Goal: Task Accomplishment & Management: Use online tool/utility

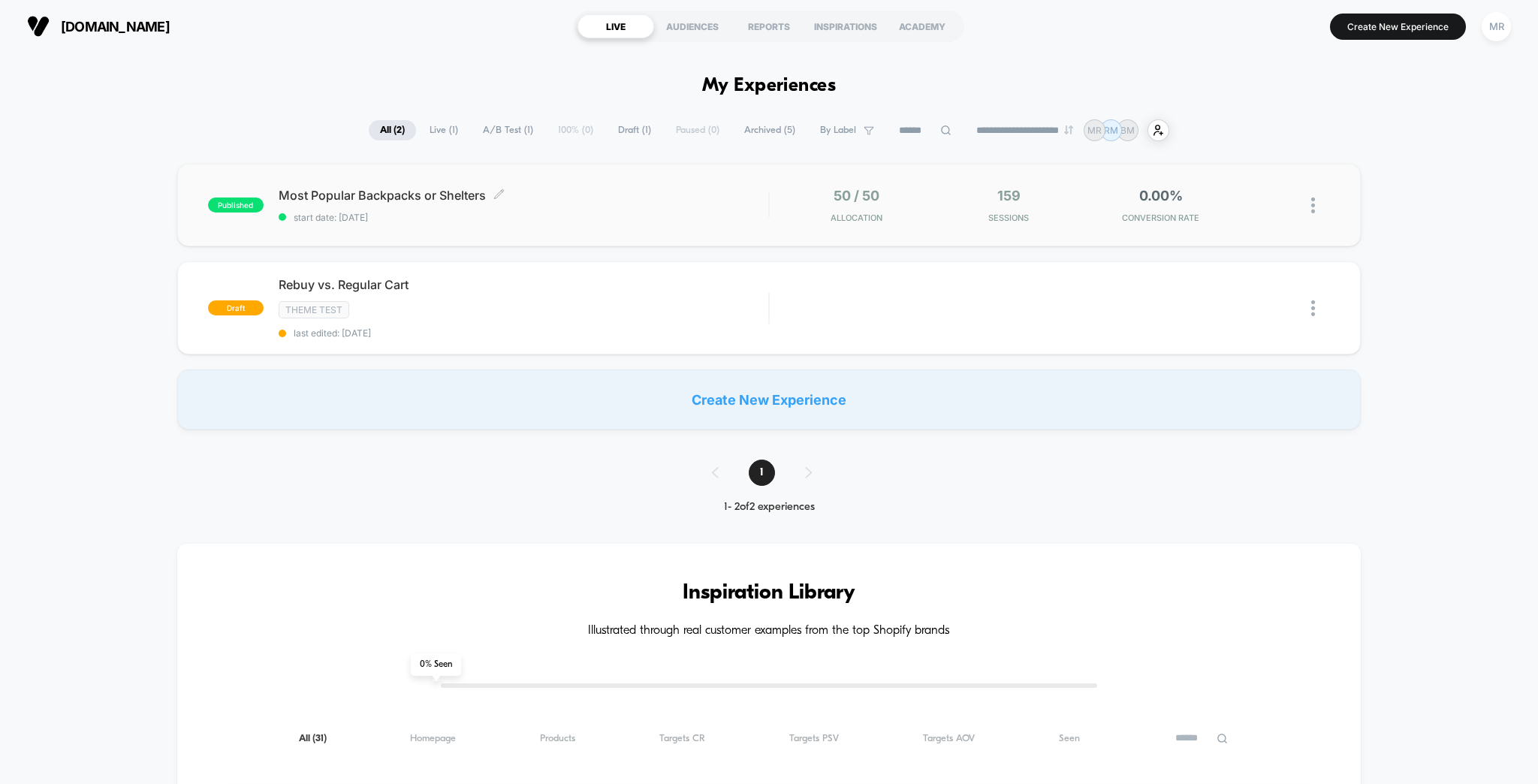
click at [375, 197] on div "Most Popular Backpacks or Shelters Click to edit experience details Click to ed…" at bounding box center [523, 205] width 491 height 35
